Goal: Information Seeking & Learning: Find specific fact

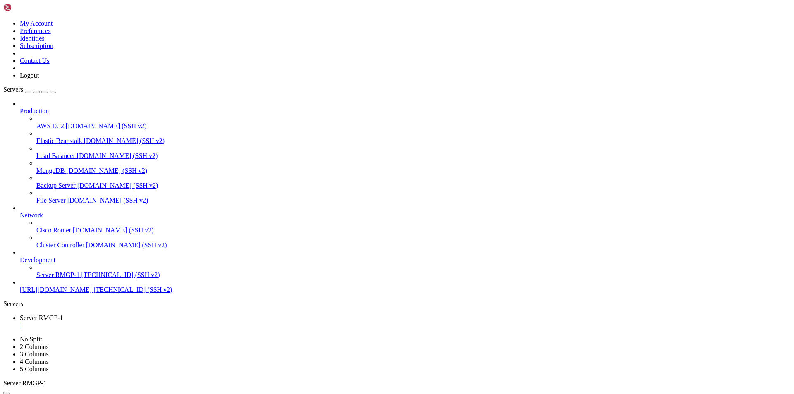
scroll to position [5089, 0]
drag, startPoint x: 171, startPoint y: 713, endPoint x: 69, endPoint y: 645, distance: 122.8
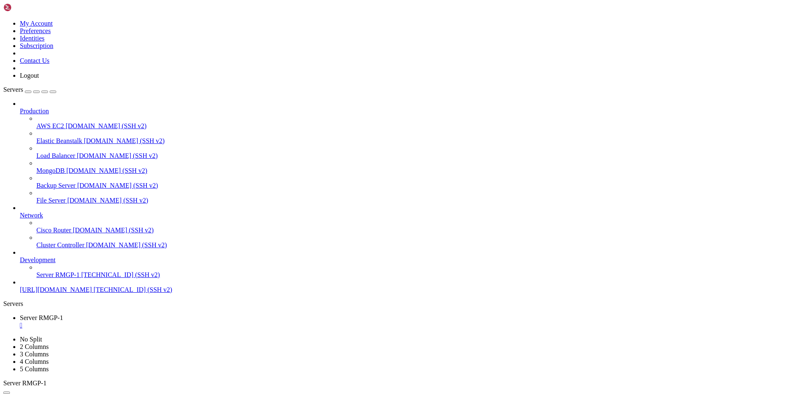
drag, startPoint x: 171, startPoint y: 706, endPoint x: 7, endPoint y: 707, distance: 163.7
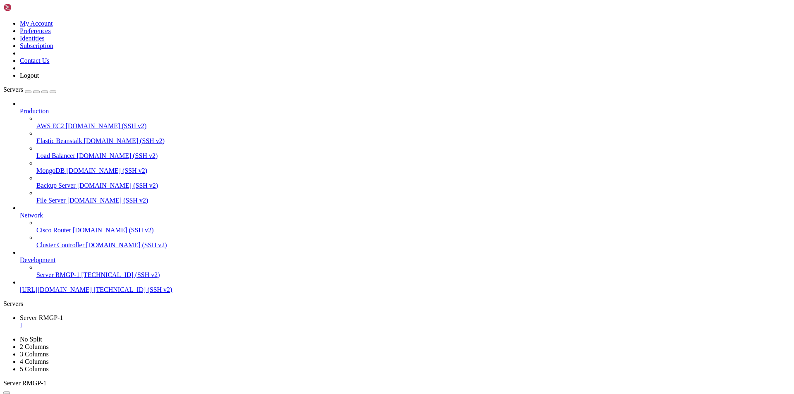
drag, startPoint x: 86, startPoint y: 800, endPoint x: 8, endPoint y: 728, distance: 106.5
